Goal: Transaction & Acquisition: Purchase product/service

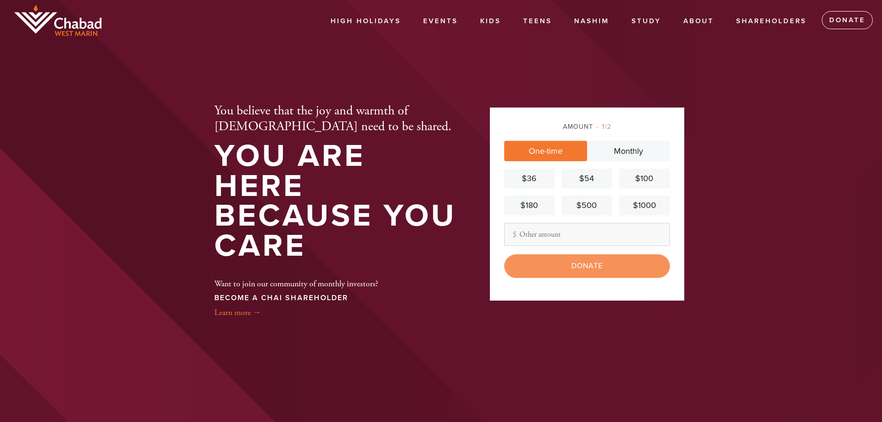
type input "78"
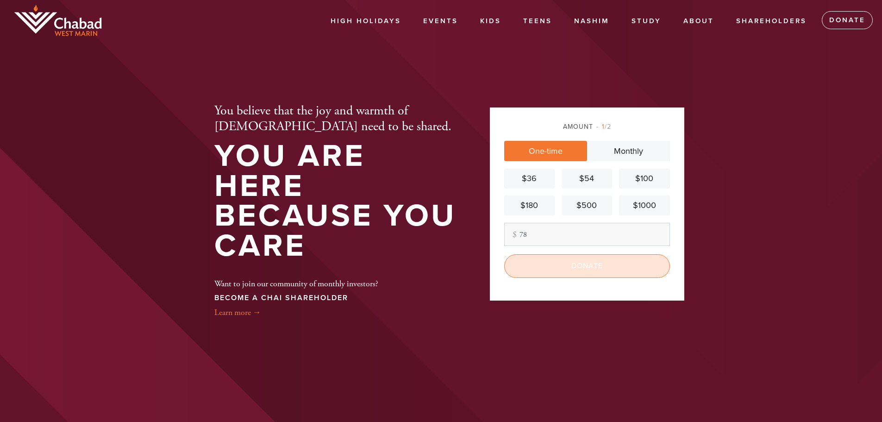
click at [557, 269] on input "Donate" at bounding box center [587, 265] width 166 height 23
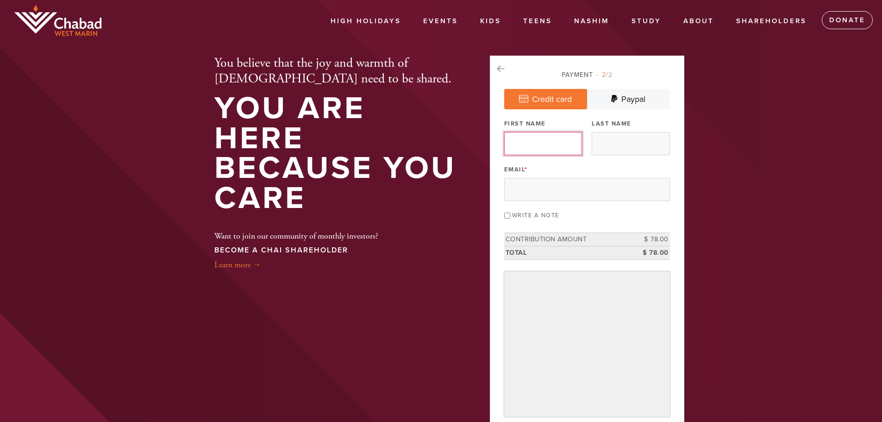
click at [550, 139] on input "First Name" at bounding box center [543, 143] width 78 height 23
type input "[PERSON_NAME]"
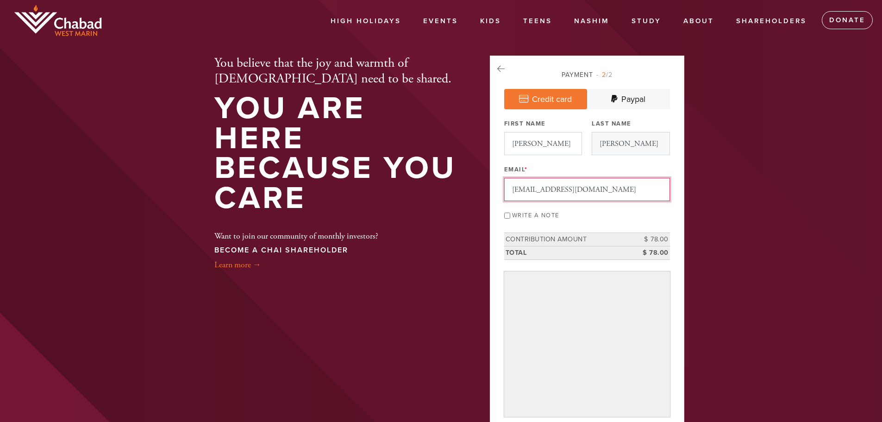
type input "[EMAIL_ADDRESS][DOMAIN_NAME]"
click at [507, 218] on input "Write a note" at bounding box center [507, 215] width 6 height 6
checkbox input "true"
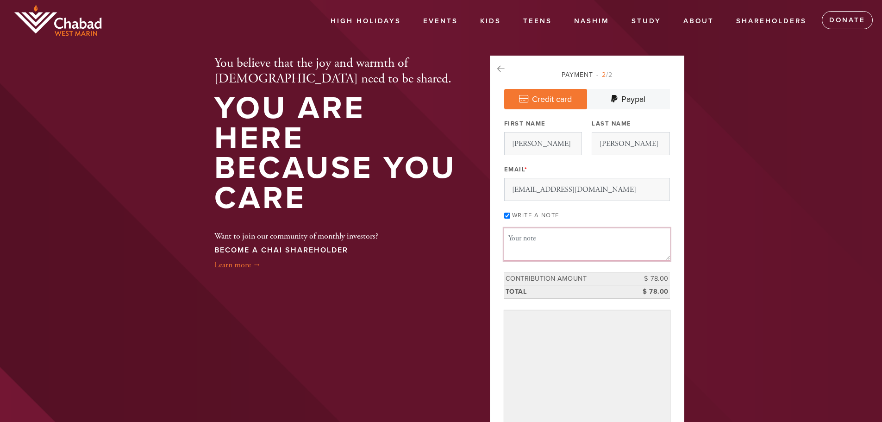
click at [543, 238] on textarea "Message or dedication" at bounding box center [587, 243] width 166 height 31
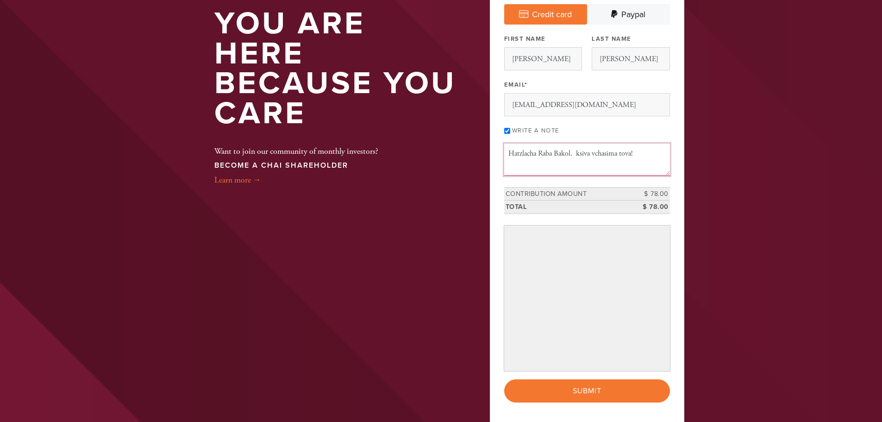
scroll to position [93, 0]
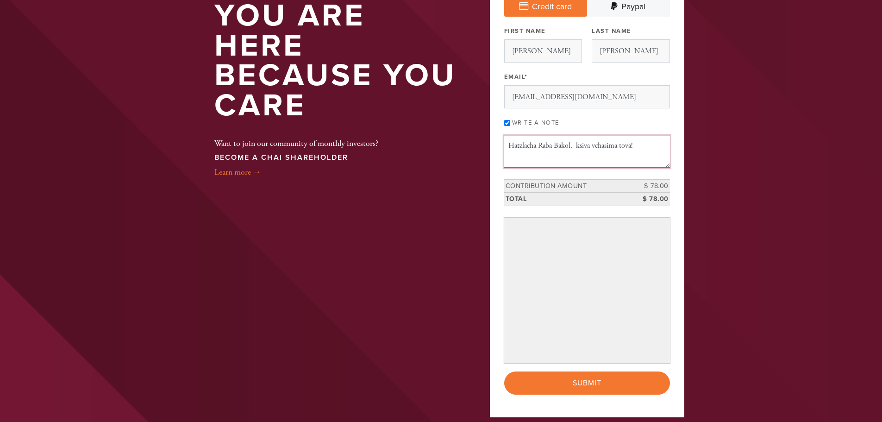
type textarea "Hatzlacha Raba Bakol. ksiva vchasima tova!"
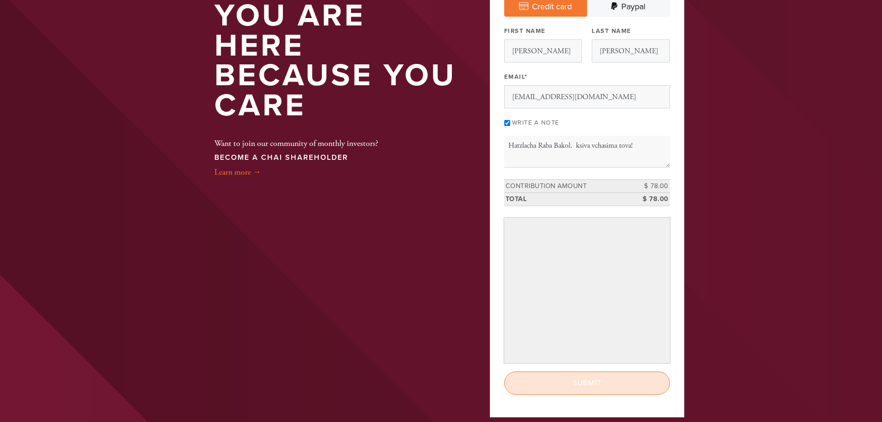
click at [597, 382] on input "Submit" at bounding box center [587, 382] width 166 height 23
